Goal: Find specific page/section: Find specific page/section

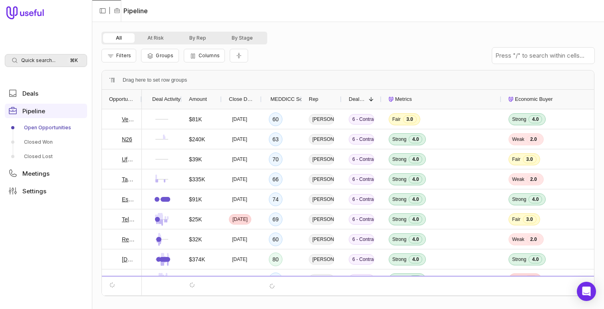
click at [38, 60] on span "Quick search..." at bounding box center [38, 60] width 34 height 6
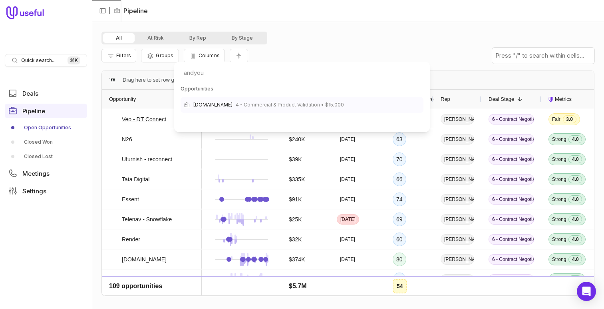
type input "andyou"
click at [244, 102] on span "4 - Commercial & Product Validation • $15,000" at bounding box center [290, 105] width 108 height 10
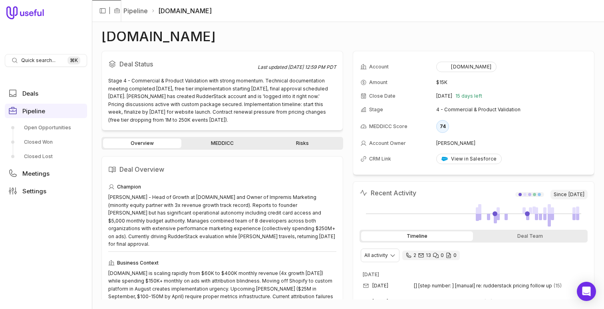
click at [234, 144] on link "MEDDICC" at bounding box center [222, 143] width 78 height 10
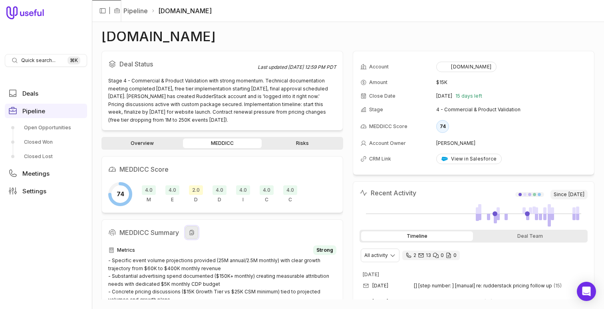
click at [191, 233] on icon at bounding box center [192, 232] width 6 height 6
